Goal: Task Accomplishment & Management: Manage account settings

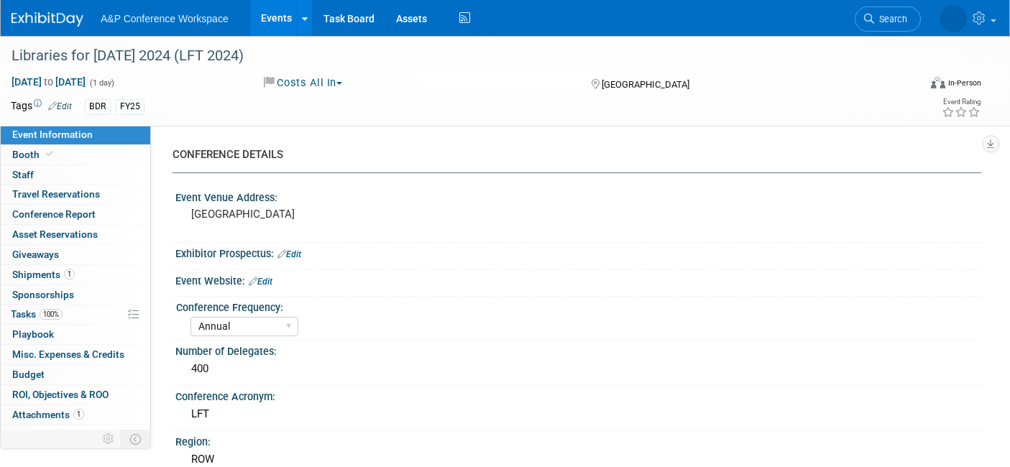
select select "Annual"
select select "Level 2"
select select "In-Person Booth"
select select "[PERSON_NAME]"
click at [861, 19] on span "Search" at bounding box center [844, 19] width 33 height 11
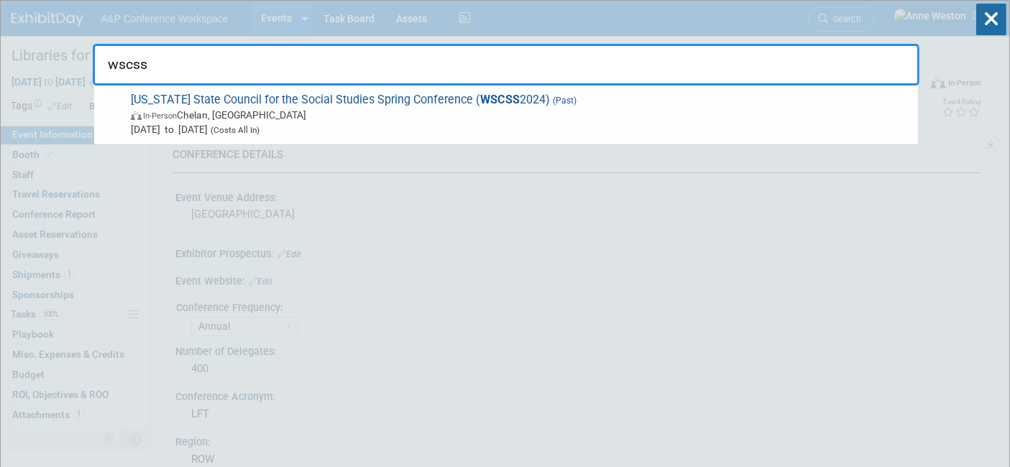
type input "wscss"
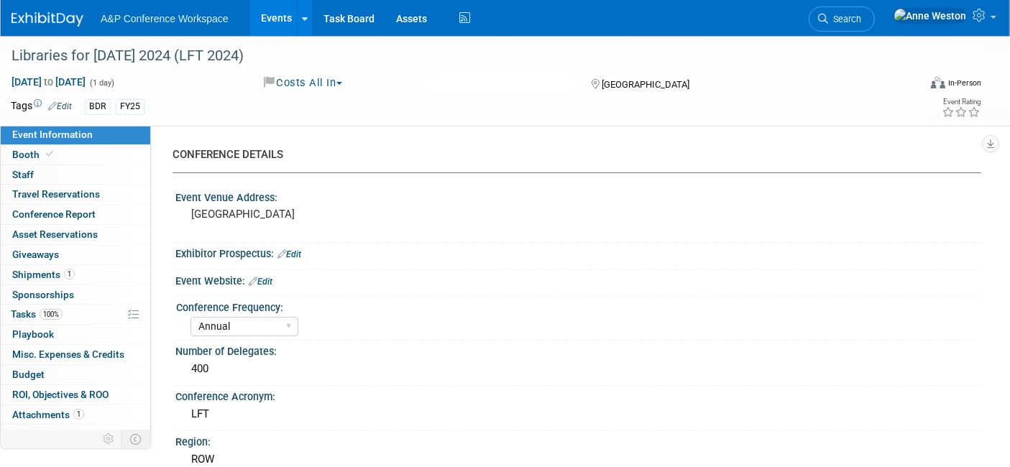
click at [861, 18] on span "Search" at bounding box center [844, 19] width 33 height 11
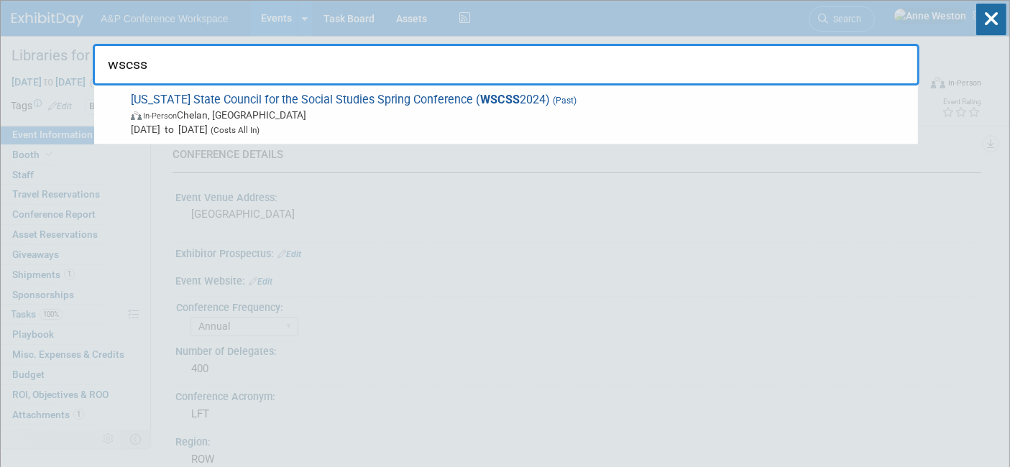
type input "wscss"
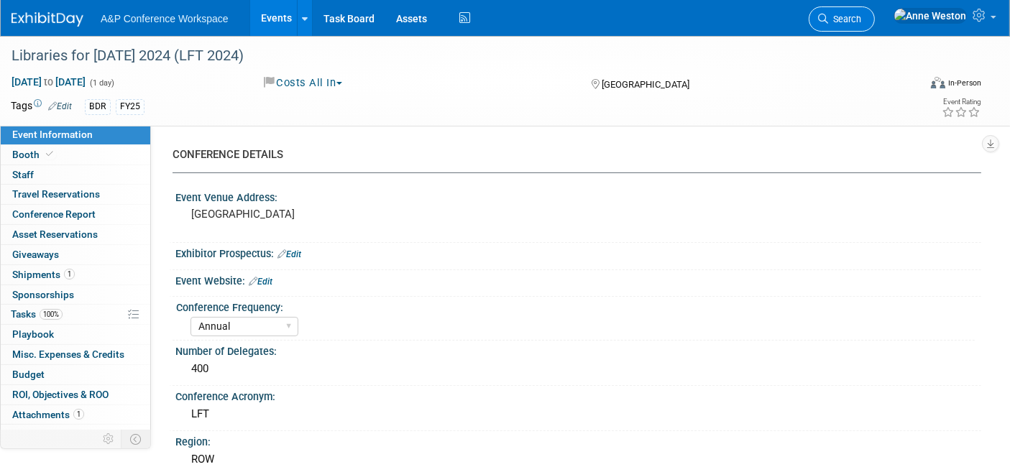
click at [861, 22] on span "Search" at bounding box center [844, 19] width 33 height 11
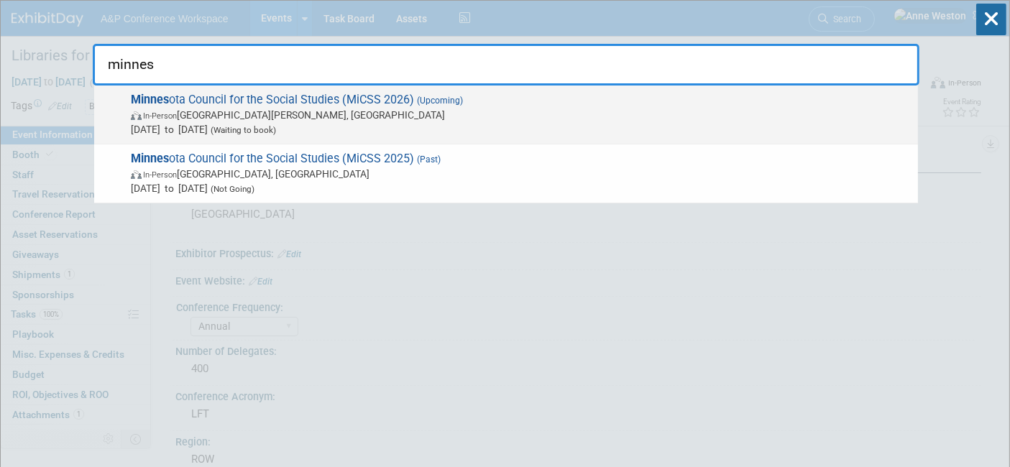
type input "minnes"
click at [256, 101] on span "Minnes ota Council for the Social Studies (MiCSS 2026) (Upcoming) In-Person Sai…" at bounding box center [519, 115] width 784 height 44
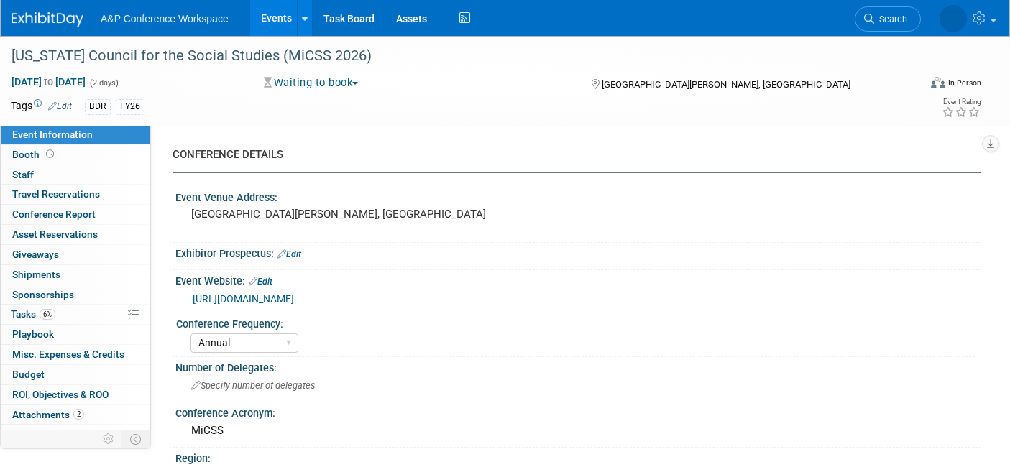
select select "Annual"
select select "Level 2"
select select "In-Person Booth"
select select "Schools"
select select "Bloomsbury Digital Resources"
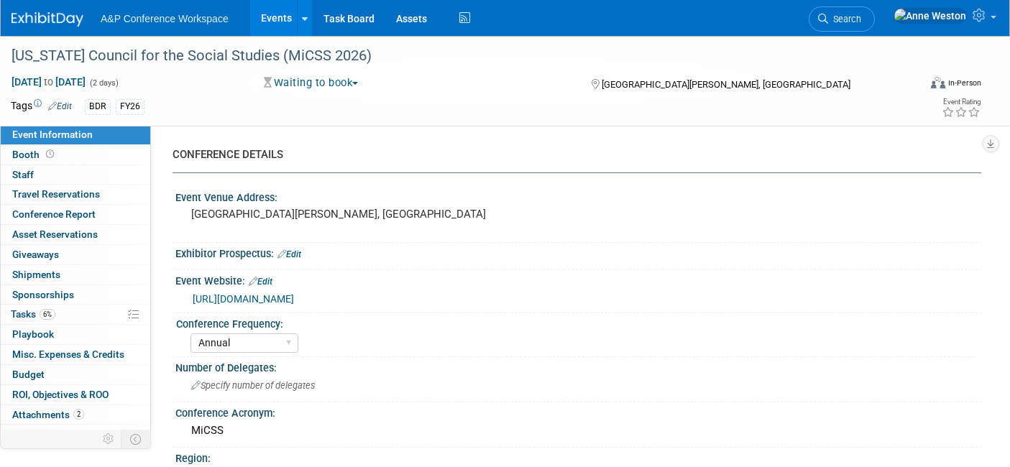
select select "[PERSON_NAME]"
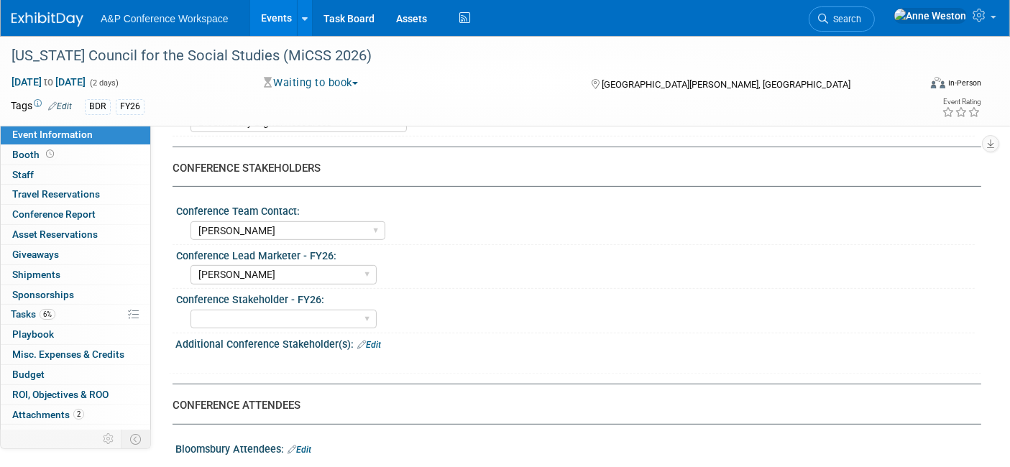
scroll to position [638, 0]
click at [875, 11] on link "Search" at bounding box center [842, 18] width 66 height 25
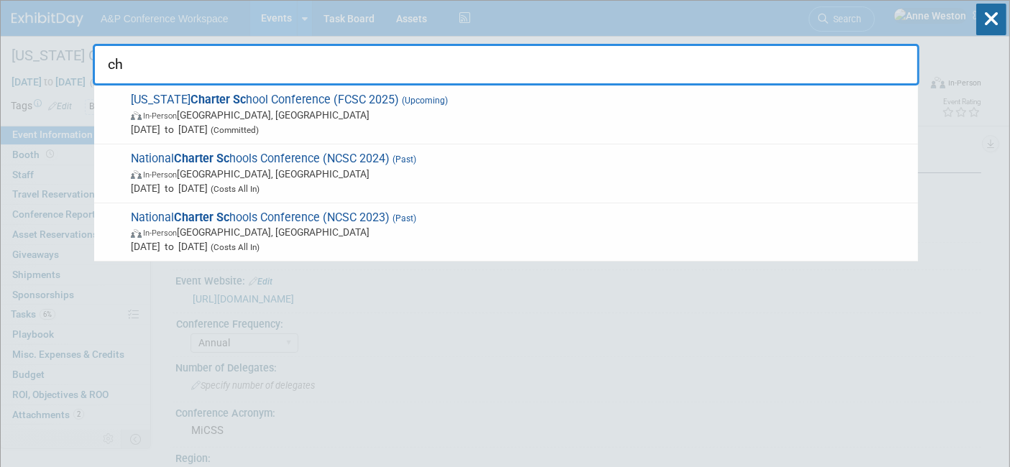
type input "c"
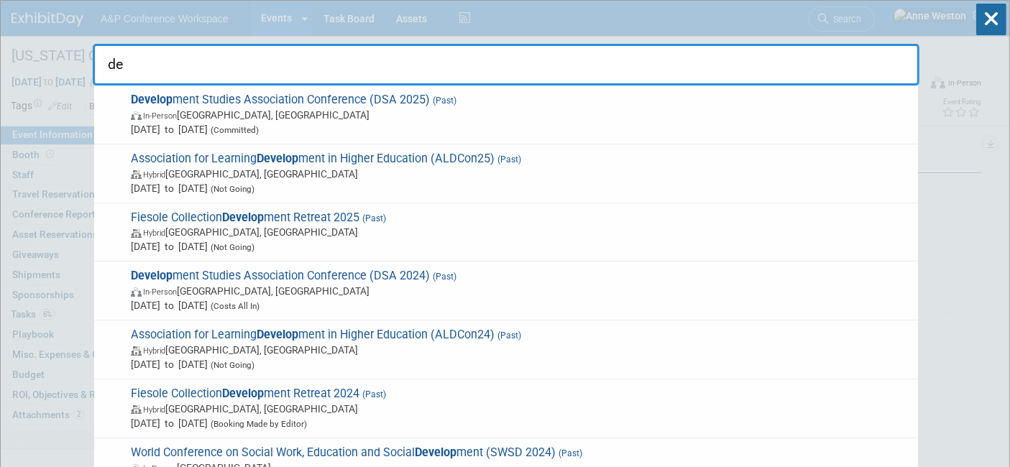
type input "d"
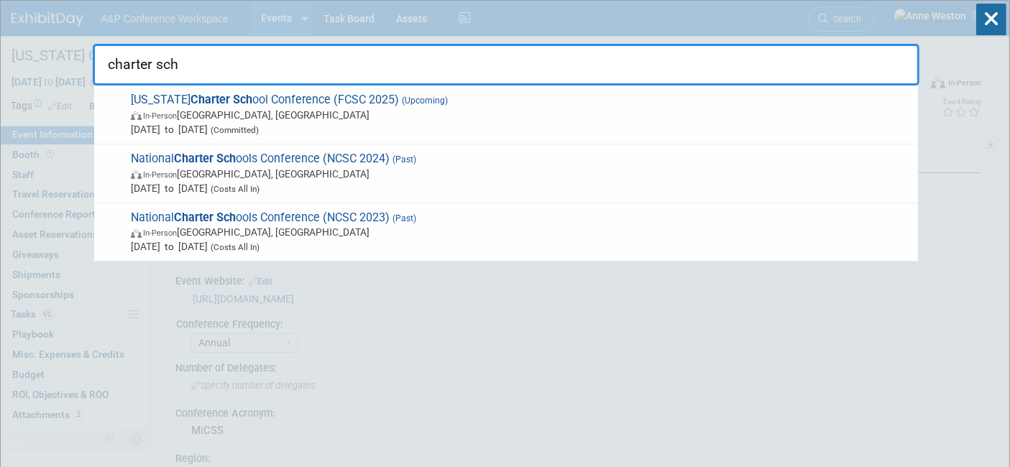
type input "charter sch"
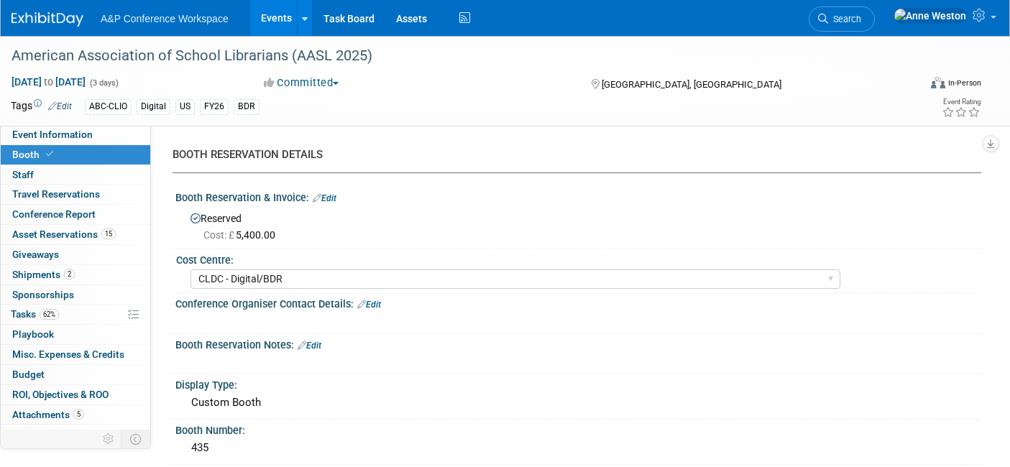
select select "CLDC - Digital/BDR"
drag, startPoint x: 881, startPoint y: 12, endPoint x: 874, endPoint y: 23, distance: 12.6
click at [875, 12] on link "Search" at bounding box center [842, 18] width 66 height 25
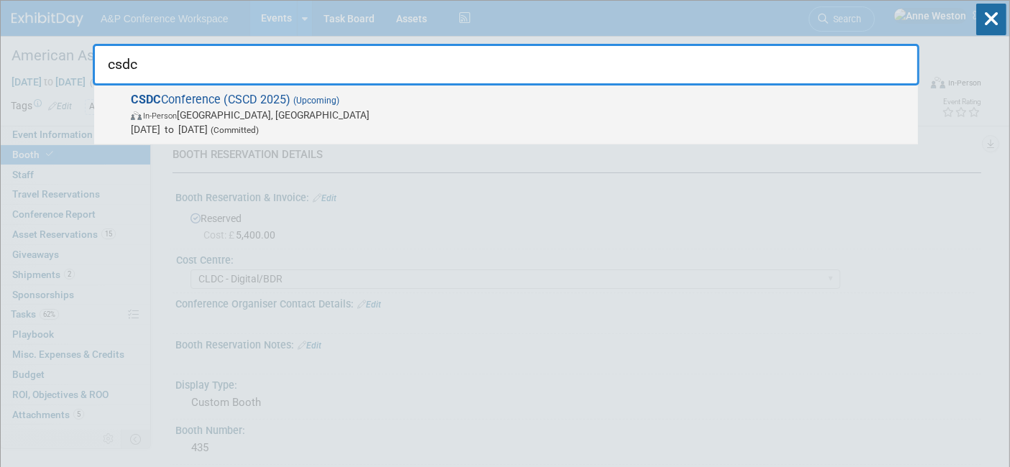
type input "csdc"
click at [173, 102] on span "CSDC Conference (CSCD 2025) (Upcoming) In-Person Palm Springs, CA Oct 6, 2025 t…" at bounding box center [519, 115] width 784 height 44
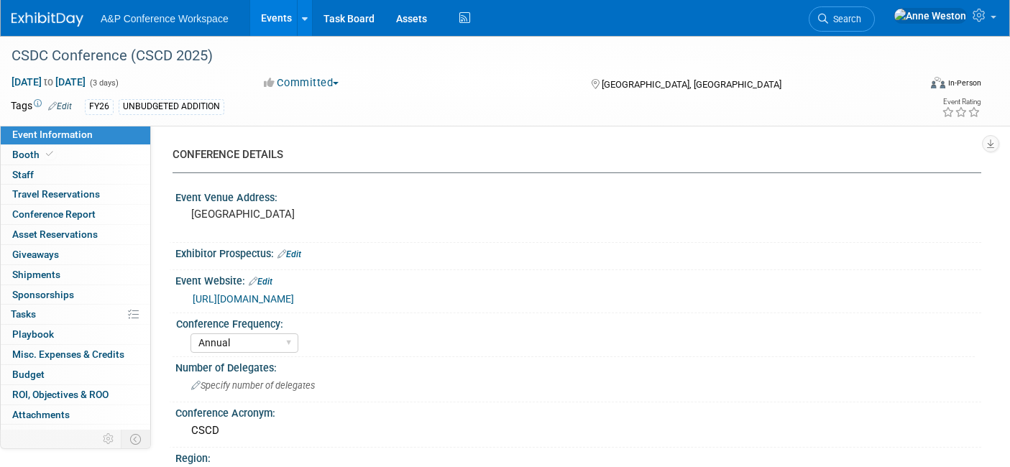
select select "Annual"
select select "Level 2"
select select "In-Person Booth"
select select "Schools"
select select "Bloomsbury Digital Resources"
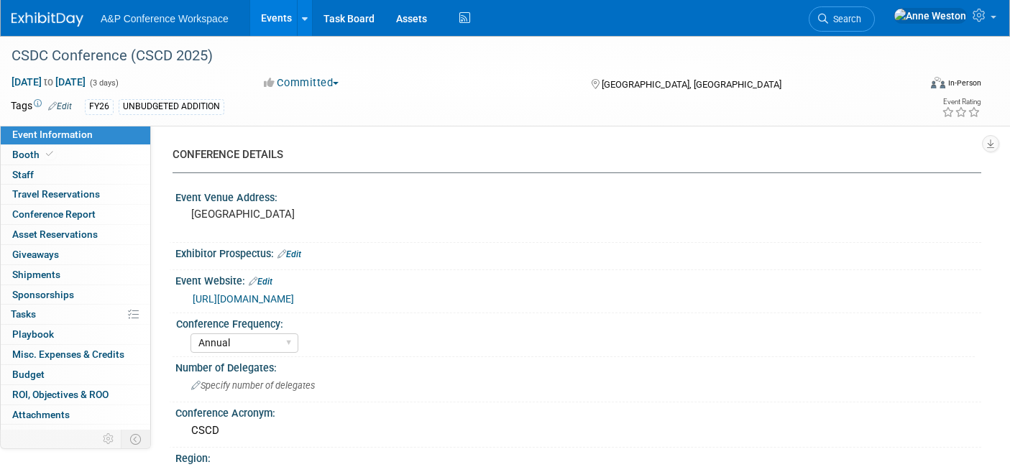
select select "[PERSON_NAME]"
select select "BDR Product Awareness and Trial Generation​"
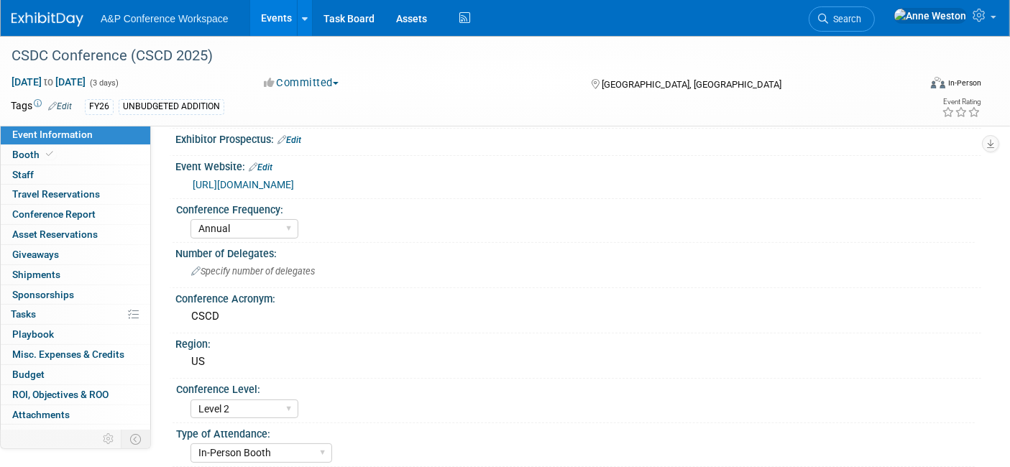
scroll to position [80, 0]
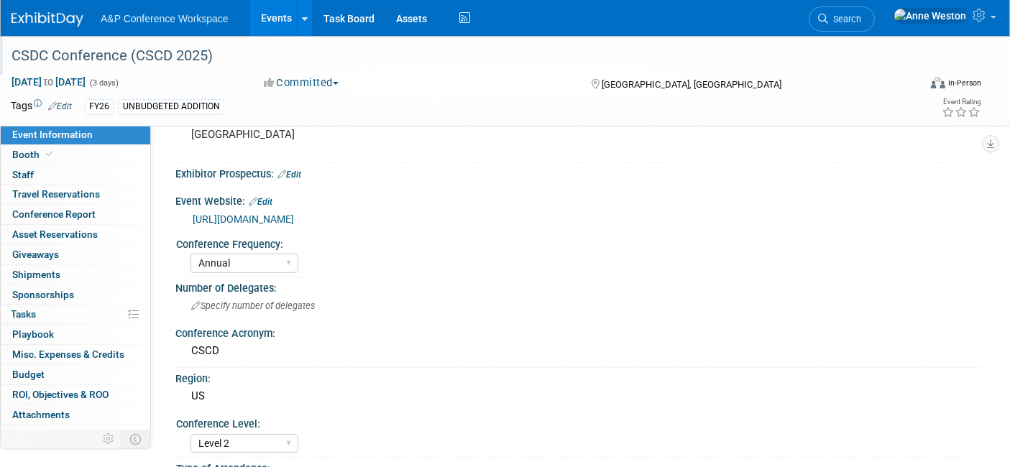
click at [106, 54] on div "CSDC Conference (CSCD 2025)" at bounding box center [452, 56] width 892 height 26
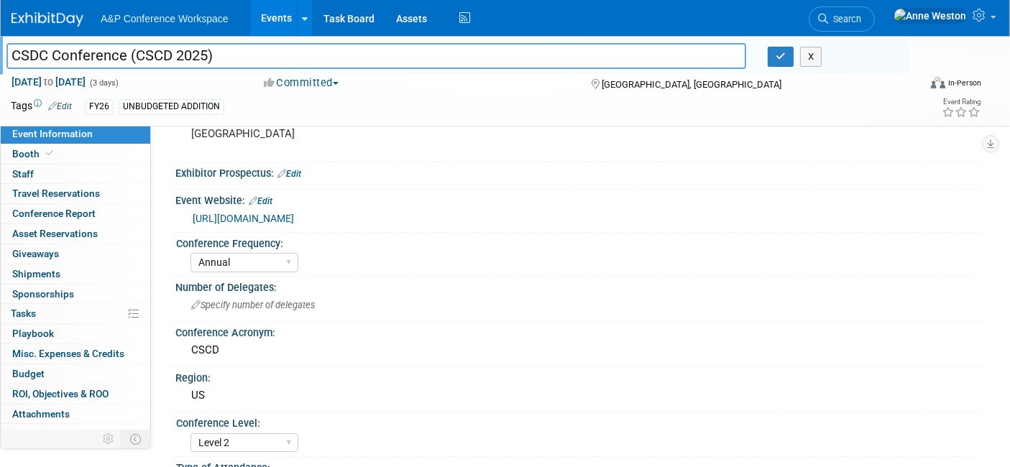
click at [19, 47] on input "CSDC Conference (CSCD 2025)" at bounding box center [376, 55] width 740 height 25
click at [78, 54] on input "Charter Sschools DC Conference (CSCD 2025)" at bounding box center [376, 55] width 740 height 25
click at [127, 57] on input "Charter Schools DC Conference (CSCD 2025)" at bounding box center [376, 55] width 740 height 25
type input "Charter Schools Development Conference (CSCD 2025)"
click at [774, 58] on button "button" at bounding box center [781, 57] width 26 height 20
